Goal: Task Accomplishment & Management: Manage account settings

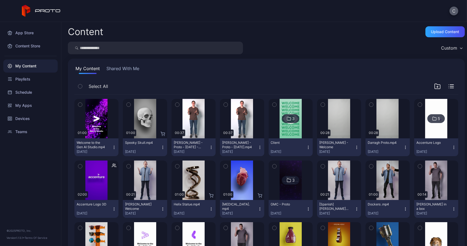
click at [452, 11] on button "C" at bounding box center [454, 11] width 9 height 9
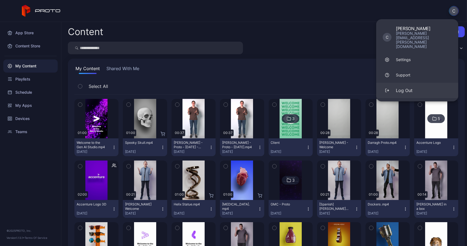
click at [410, 83] on button "Log Out" at bounding box center [417, 90] width 82 height 15
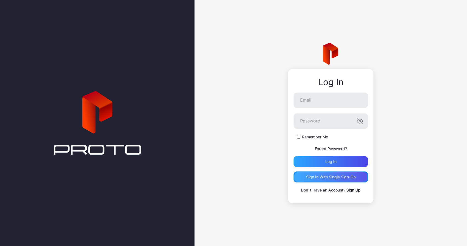
click at [340, 176] on div "Sign in With Single Sign-On" at bounding box center [331, 177] width 50 height 4
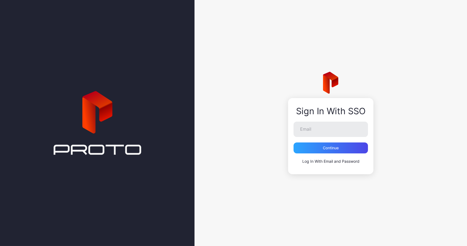
click at [338, 161] on link "Log In With Email and Password" at bounding box center [330, 161] width 57 height 5
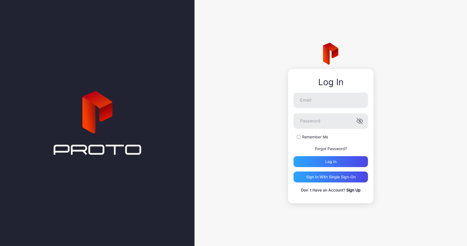
click at [350, 188] on link "Sign Up" at bounding box center [353, 189] width 14 height 5
